Goal: Task Accomplishment & Management: Complete application form

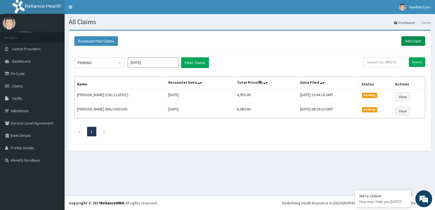
click at [414, 43] on link "Add Claim" at bounding box center [413, 41] width 24 height 10
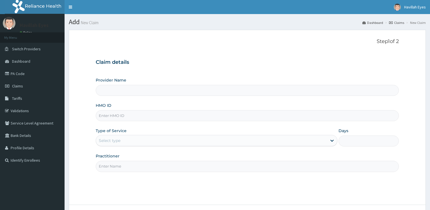
click at [122, 118] on input "HMO ID" at bounding box center [247, 115] width 303 height 11
type input "PRN"
type input "Havilah Eyes"
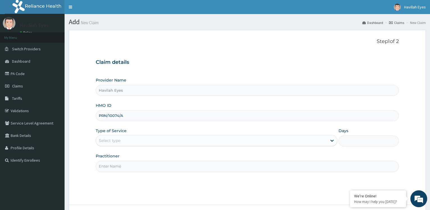
type input "PRN/10074/A"
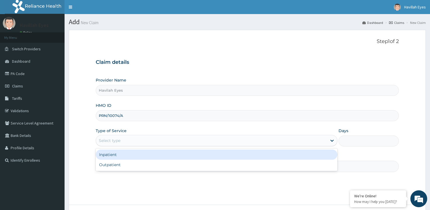
click at [112, 144] on div "Select type" at bounding box center [211, 140] width 231 height 9
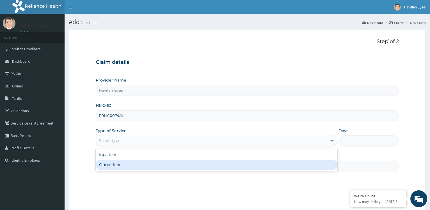
click at [109, 168] on div "Outpatient" at bounding box center [217, 165] width 242 height 10
type input "1"
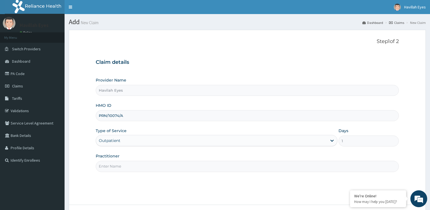
click at [110, 164] on input "Practitioner" at bounding box center [247, 166] width 303 height 11
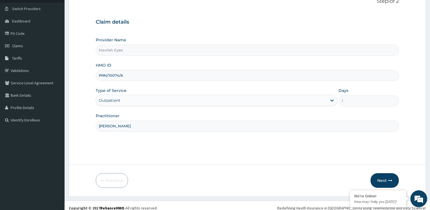
scroll to position [45, 0]
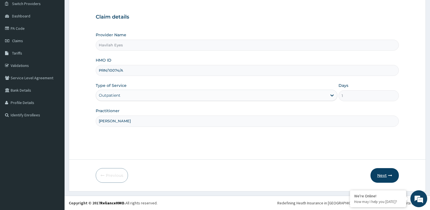
type input "[PERSON_NAME]"
click at [382, 176] on button "Next" at bounding box center [385, 175] width 28 height 15
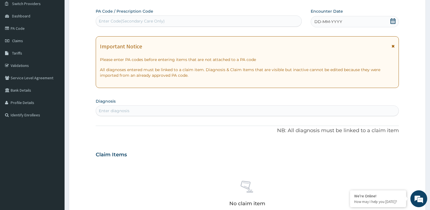
click at [149, 18] on div "Enter Code(Secondary Care Only)" at bounding box center [198, 21] width 205 height 9
paste input "PA/C203DC"
type input "PA/C203DC"
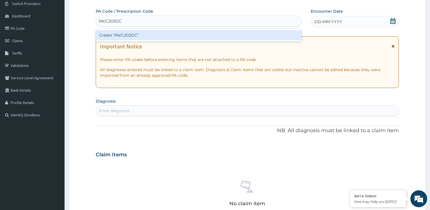
click at [129, 34] on div "Create "PA/C203DC"" at bounding box center [199, 35] width 206 height 10
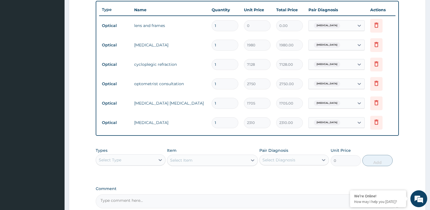
scroll to position [291, 0]
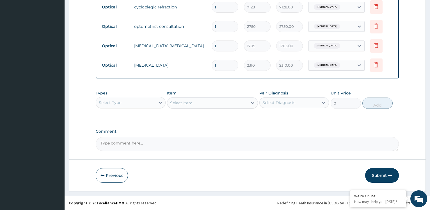
click at [128, 144] on textarea "Comment" at bounding box center [247, 144] width 303 height 14
type textarea "FRAME AND LENS = 25,000"
click at [378, 173] on button "Submit" at bounding box center [382, 175] width 34 height 15
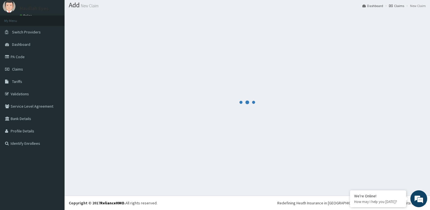
scroll to position [17, 0]
